Goal: Task Accomplishment & Management: Manage account settings

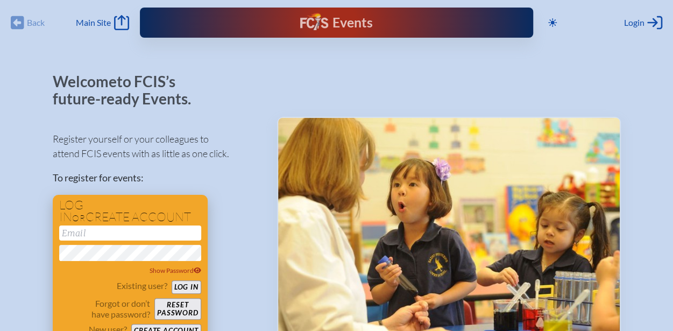
type input "[EMAIL_ADDRESS][DOMAIN_NAME]"
click at [196, 284] on button "Log in" at bounding box center [187, 286] width 30 height 13
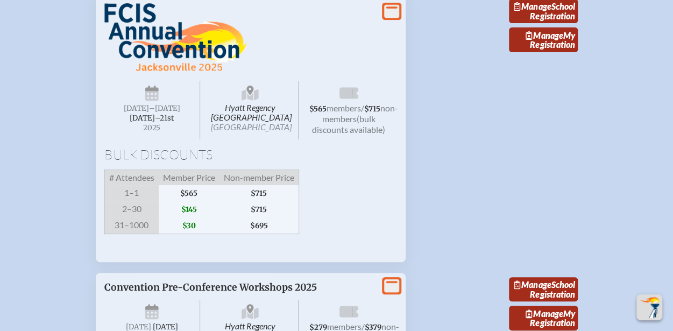
scroll to position [2045, 0]
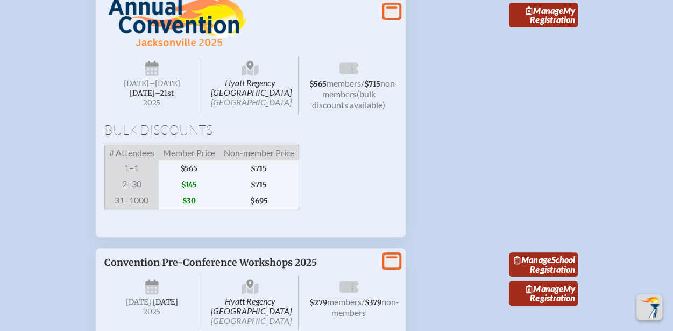
click at [442, 240] on li "View More Hyatt Regency [GEOGRAPHIC_DATA] [GEOGRAPHIC_DATA] [DATE] –[DATE]–⁠21s…" at bounding box center [337, 297] width 508 height 114
click at [255, 76] on icon at bounding box center [250, 70] width 17 height 11
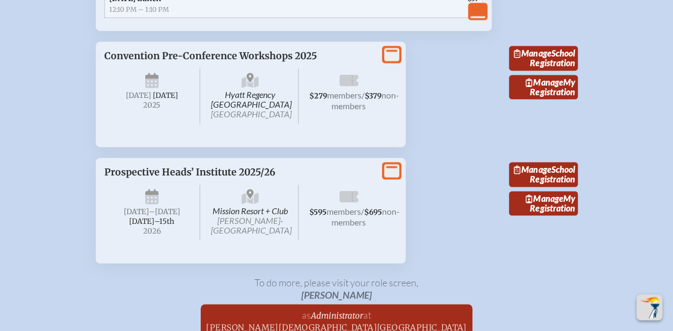
scroll to position [2799, 0]
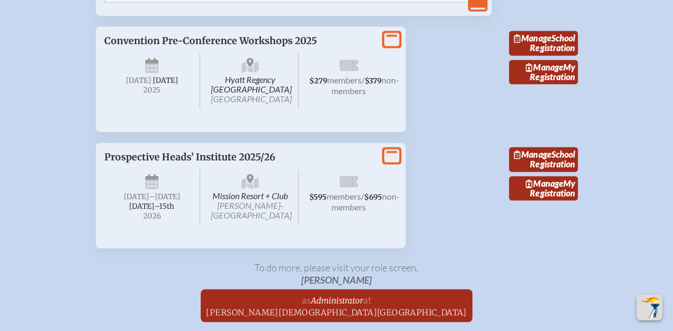
click at [249, 67] on icon at bounding box center [250, 62] width 7 height 9
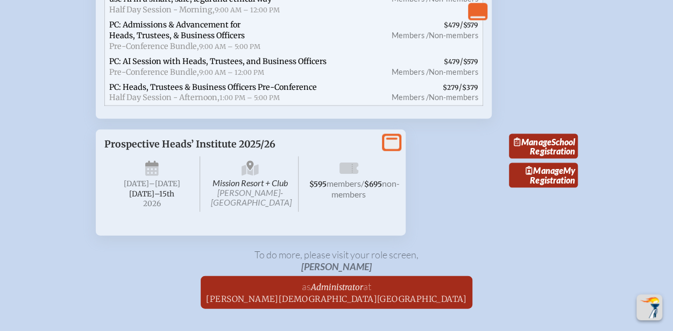
scroll to position [3122, 0]
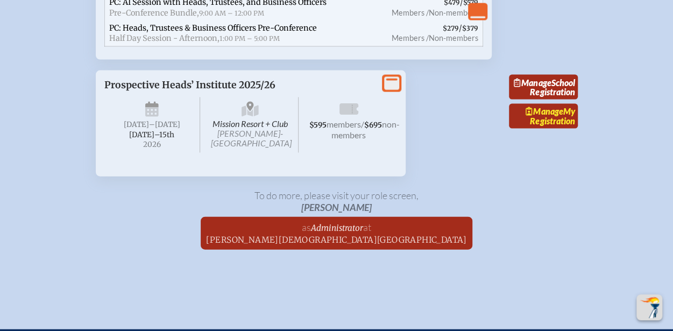
click at [526, 116] on icon at bounding box center [530, 111] width 8 height 9
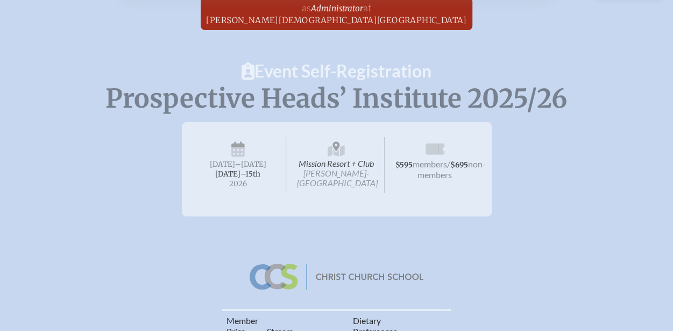
scroll to position [215, 0]
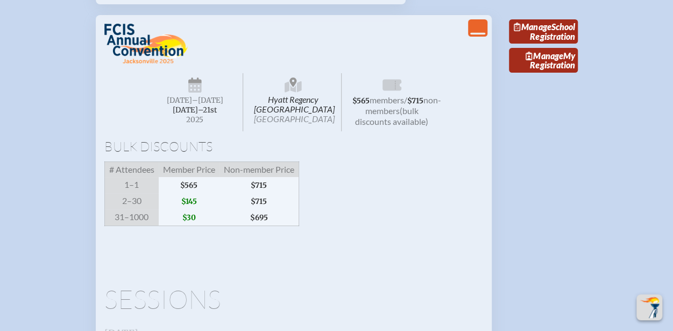
scroll to position [2023, 0]
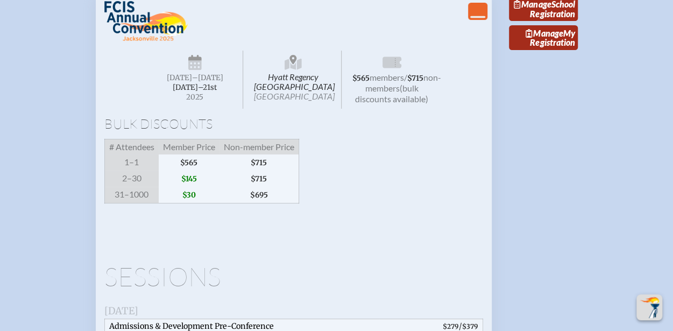
click at [165, 41] on img at bounding box center [146, 21] width 84 height 40
click at [211, 109] on span "[DATE] –[DATE]–⁠21st , 2025" at bounding box center [195, 80] width 96 height 58
click at [312, 109] on span "Hyatt Regency [GEOGRAPHIC_DATA] [GEOGRAPHIC_DATA]" at bounding box center [293, 80] width 96 height 58
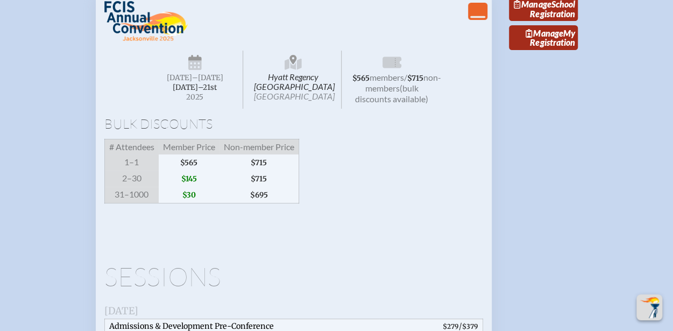
click at [312, 109] on span "Hyatt Regency [GEOGRAPHIC_DATA] [GEOGRAPHIC_DATA]" at bounding box center [293, 80] width 96 height 58
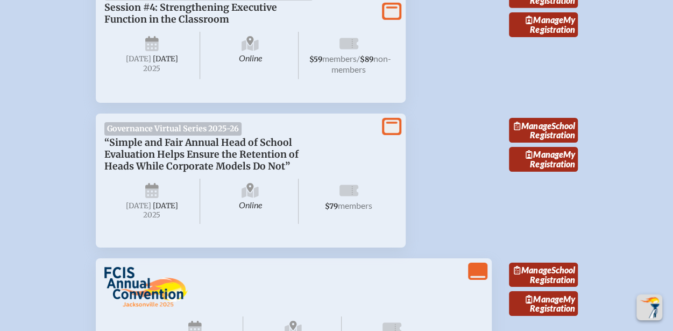
scroll to position [1754, 0]
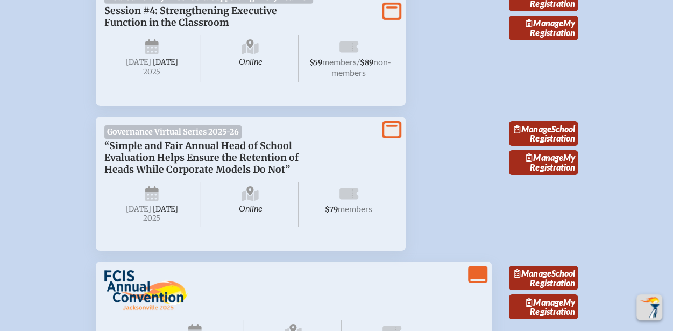
click at [388, 137] on icon "View More" at bounding box center [391, 129] width 15 height 15
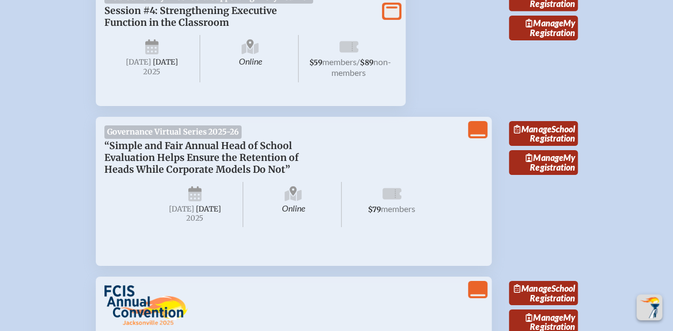
click at [480, 137] on icon "View Less" at bounding box center [477, 129] width 15 height 15
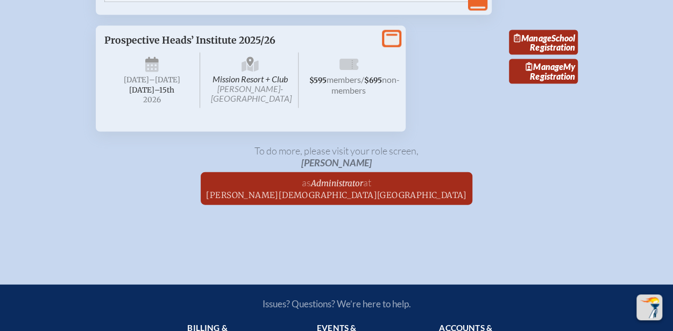
scroll to position [3169, 0]
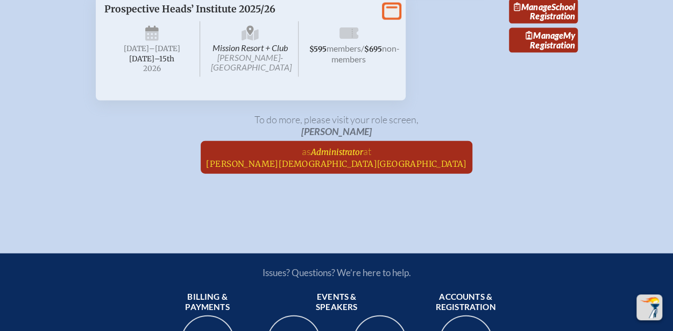
click at [369, 169] on span "at [PERSON_NAME][DEMOGRAPHIC_DATA][GEOGRAPHIC_DATA]" at bounding box center [336, 157] width 261 height 24
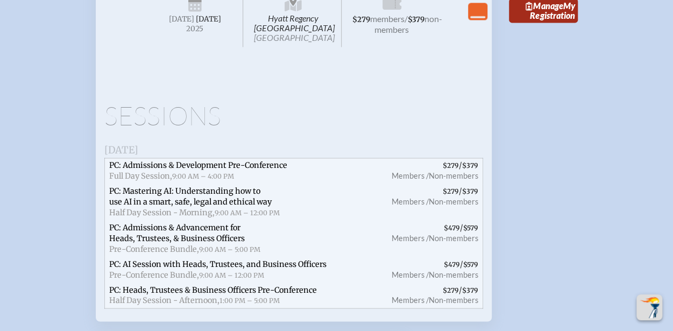
scroll to position [2846, 0]
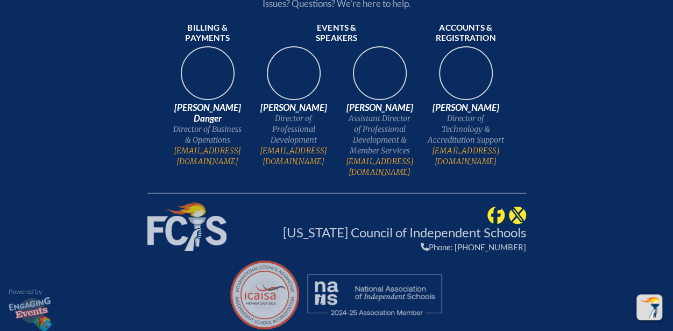
scroll to position [1952, 0]
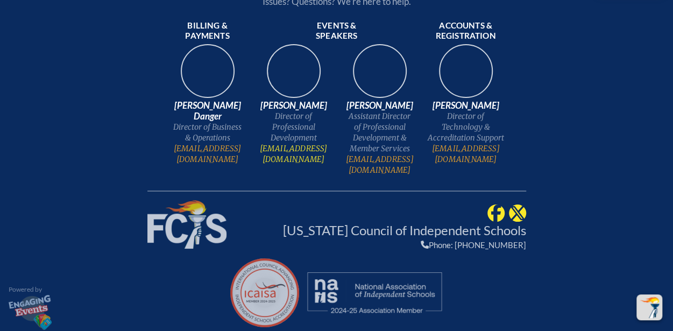
click at [292, 152] on link "[EMAIL_ADDRESS][DOMAIN_NAME]" at bounding box center [294, 154] width 78 height 22
click at [298, 155] on link "[EMAIL_ADDRESS][DOMAIN_NAME]" at bounding box center [294, 154] width 78 height 22
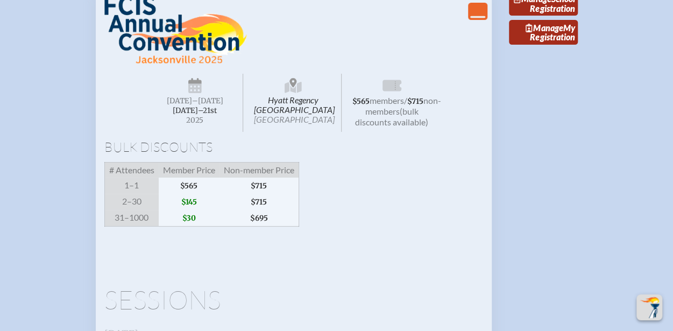
scroll to position [2045, 0]
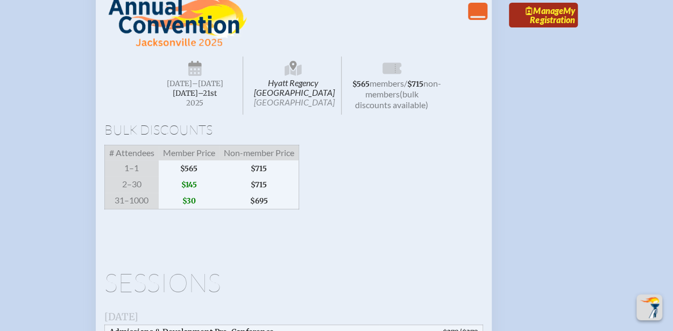
click at [544, 16] on span "Manage" at bounding box center [544, 10] width 37 height 10
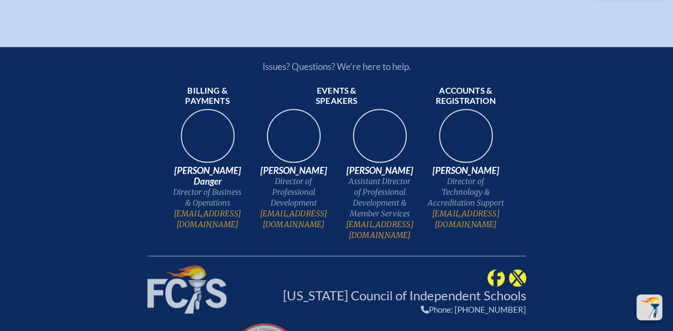
scroll to position [1023, 0]
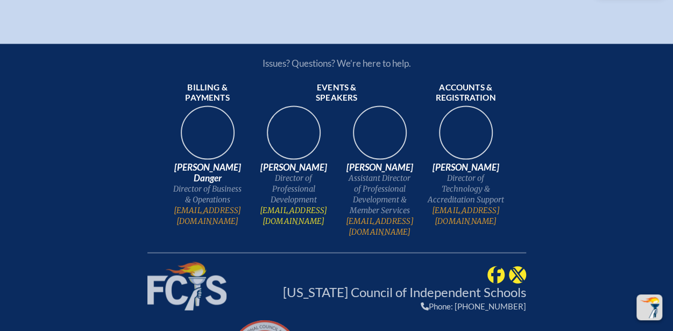
click at [278, 222] on link "[EMAIL_ADDRESS][DOMAIN_NAME]" at bounding box center [294, 216] width 78 height 22
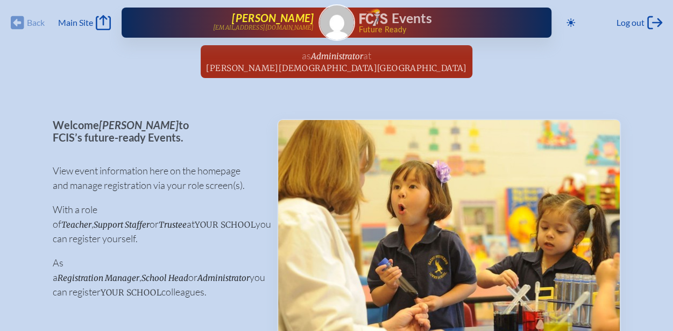
click at [292, 22] on span "[PERSON_NAME]" at bounding box center [273, 17] width 82 height 13
